Goal: Task Accomplishment & Management: Use online tool/utility

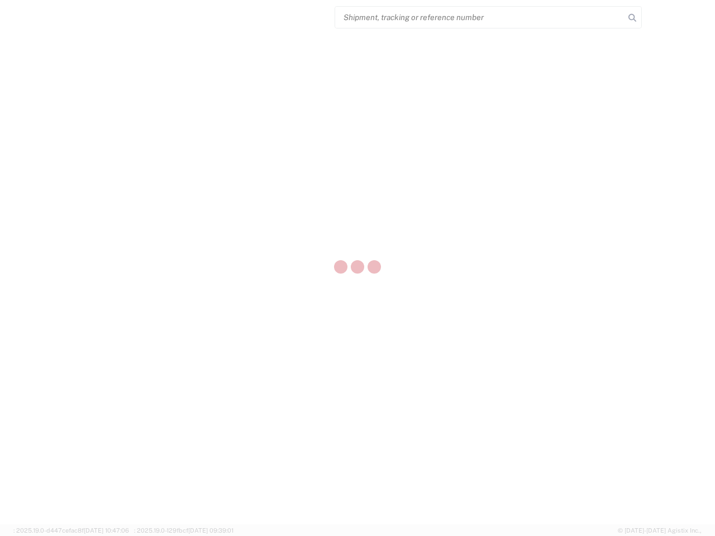
select select "US"
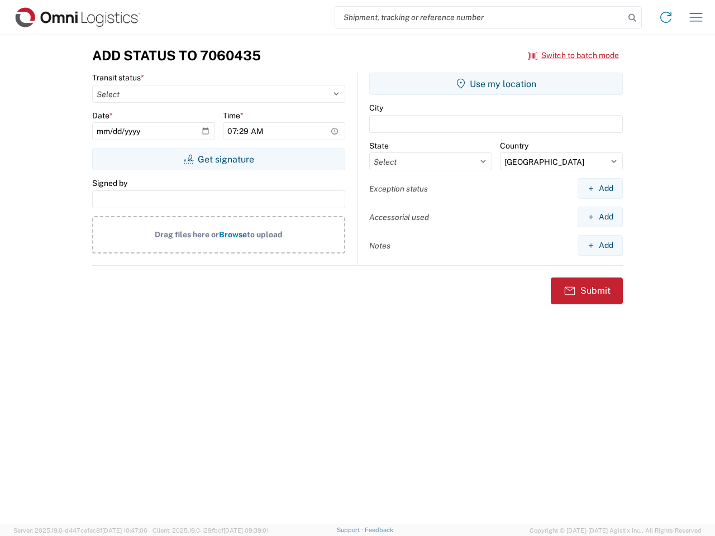
click at [480, 17] on input "search" at bounding box center [479, 17] width 289 height 21
click at [632, 18] on icon at bounding box center [633, 18] width 16 height 16
click at [666, 17] on icon at bounding box center [666, 17] width 18 height 18
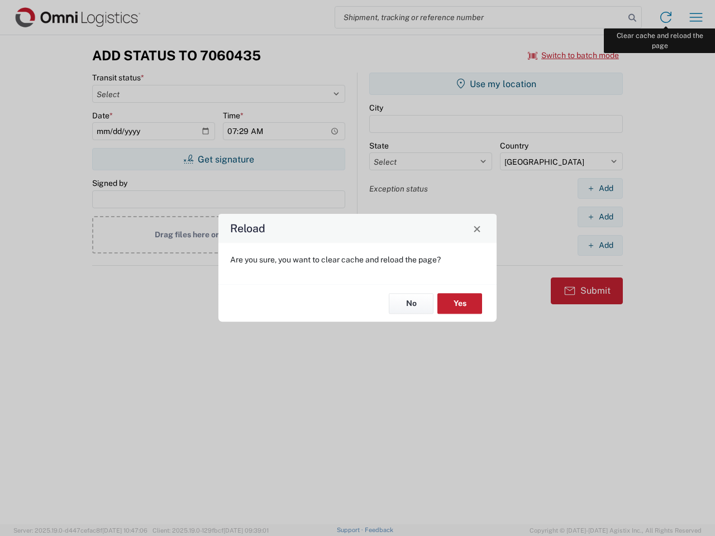
click at [696, 17] on div "Reload Are you sure, you want to clear cache and reload the page? No Yes" at bounding box center [357, 268] width 715 height 536
click at [574, 55] on div "Reload Are you sure, you want to clear cache and reload the page? No Yes" at bounding box center [357, 268] width 715 height 536
click at [218, 159] on div "Reload Are you sure, you want to clear cache and reload the page? No Yes" at bounding box center [357, 268] width 715 height 536
click at [496, 84] on div "Reload Are you sure, you want to clear cache and reload the page? No Yes" at bounding box center [357, 268] width 715 height 536
click at [600, 188] on div "Reload Are you sure, you want to clear cache and reload the page? No Yes" at bounding box center [357, 268] width 715 height 536
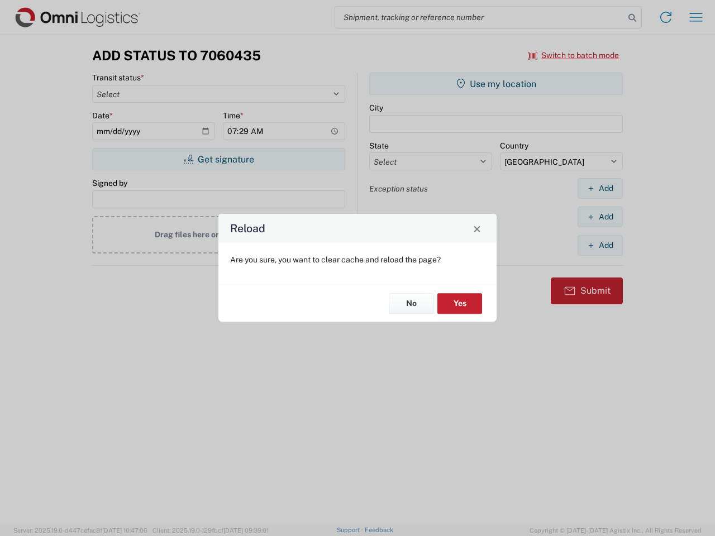
click at [600, 217] on div "Reload Are you sure, you want to clear cache and reload the page? No Yes" at bounding box center [357, 268] width 715 height 536
click at [600, 245] on div "Reload Are you sure, you want to clear cache and reload the page? No Yes" at bounding box center [357, 268] width 715 height 536
